Goal: Navigation & Orientation: Understand site structure

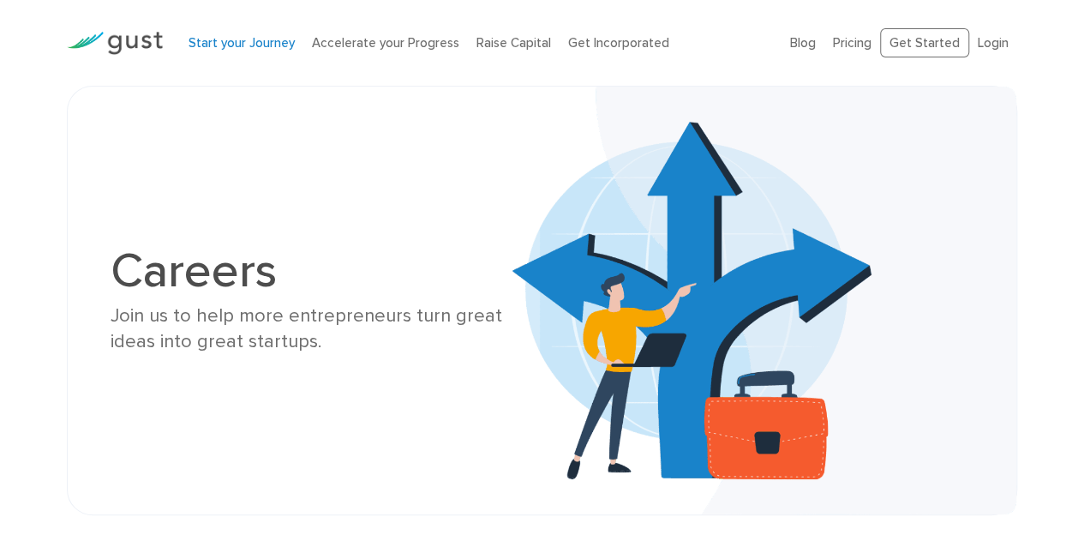
click at [258, 37] on link "Start your Journey" at bounding box center [242, 42] width 106 height 15
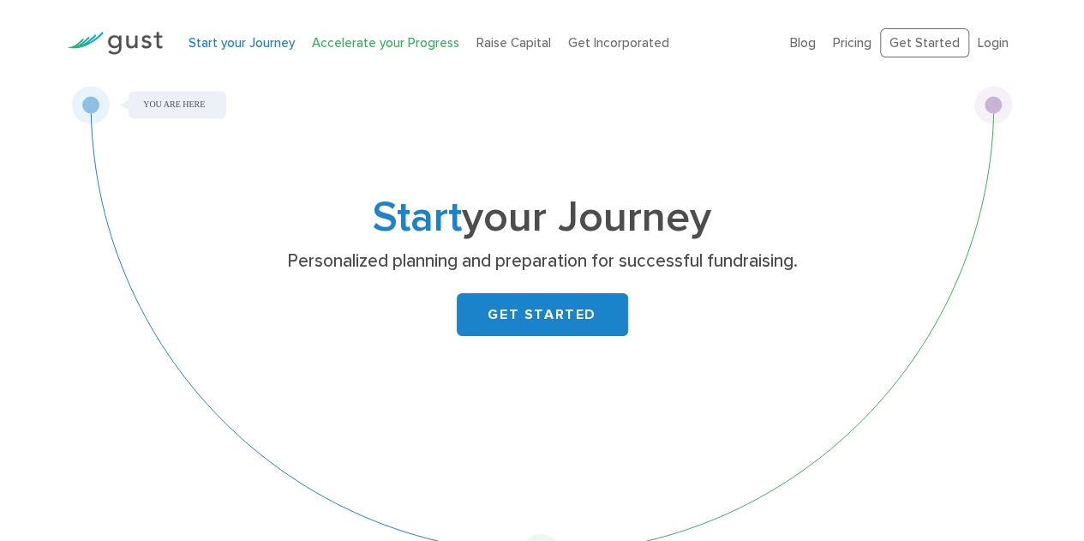
click at [367, 39] on link "Accelerate your Progress" at bounding box center [385, 42] width 147 height 15
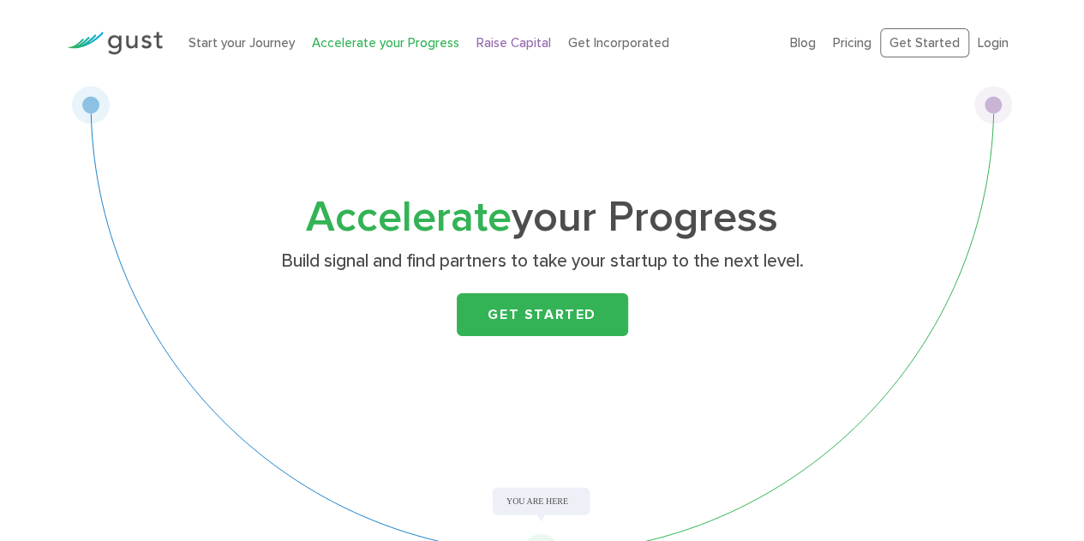
click at [480, 44] on link "Raise Capital" at bounding box center [514, 42] width 75 height 15
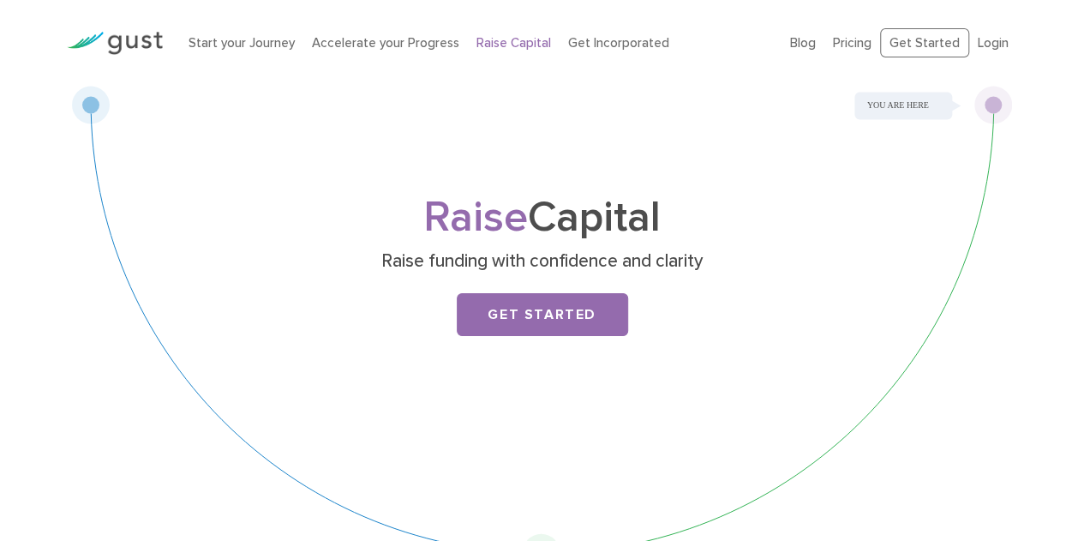
click at [584, 52] on div "Start your Journey Accelerate your Progress Raise Capital Get Incorporated" at bounding box center [477, 43] width 602 height 54
click at [586, 43] on link "Get Incorporated" at bounding box center [618, 42] width 101 height 15
